Goal: Navigation & Orientation: Find specific page/section

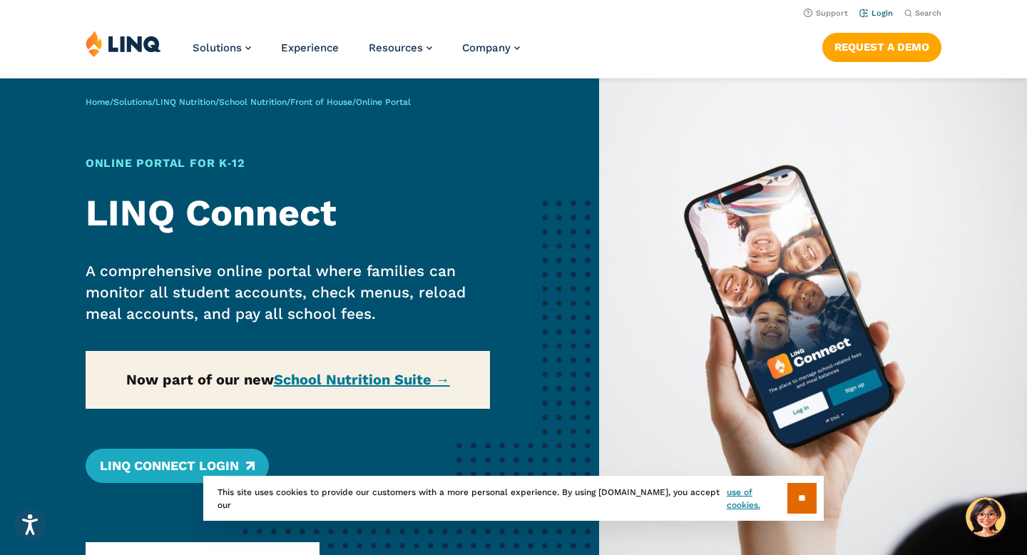
click at [880, 19] on li "Login" at bounding box center [876, 12] width 34 height 16
click at [879, 14] on link "Login" at bounding box center [876, 13] width 34 height 9
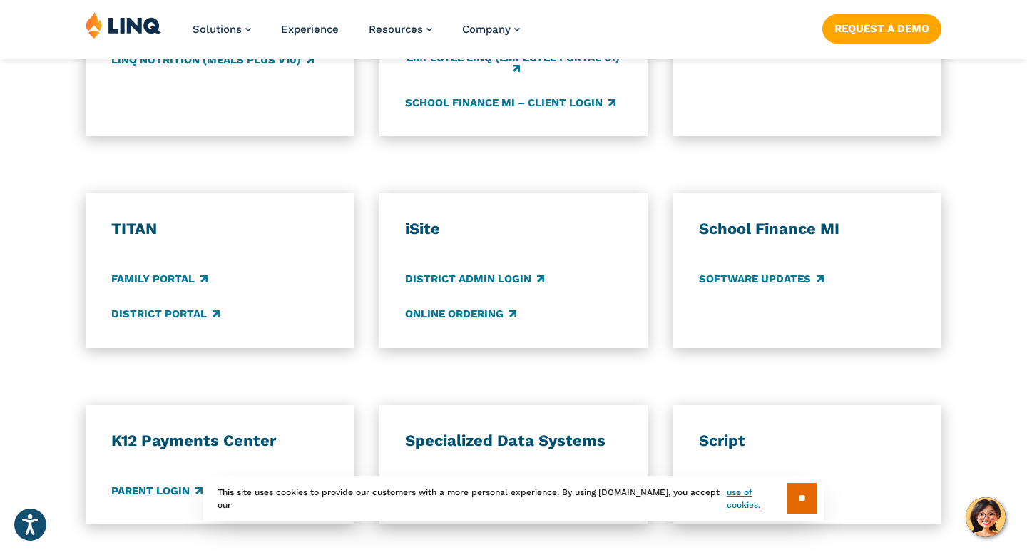
scroll to position [1136, 0]
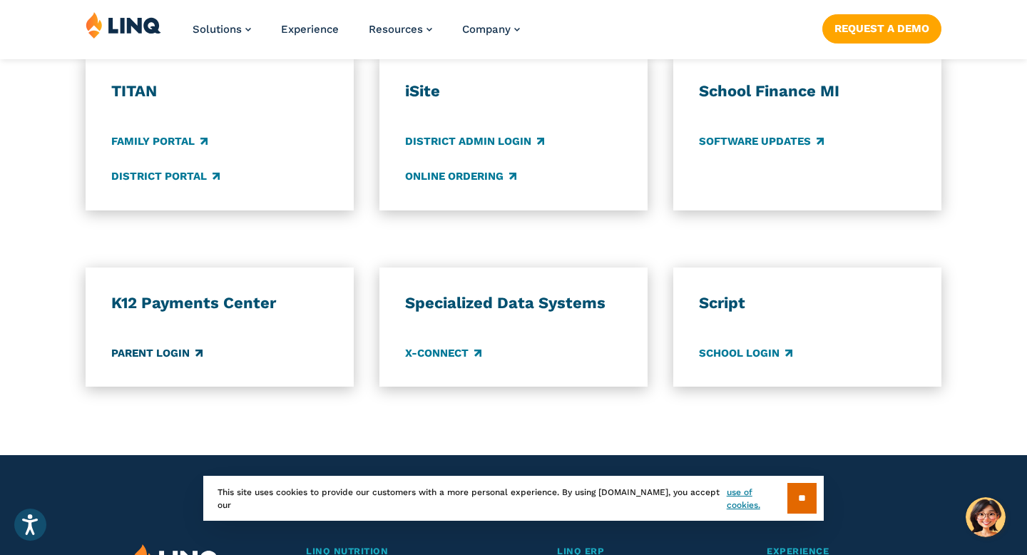
click at [146, 356] on link "Parent Login" at bounding box center [156, 353] width 91 height 16
